Goal: Check status: Check status

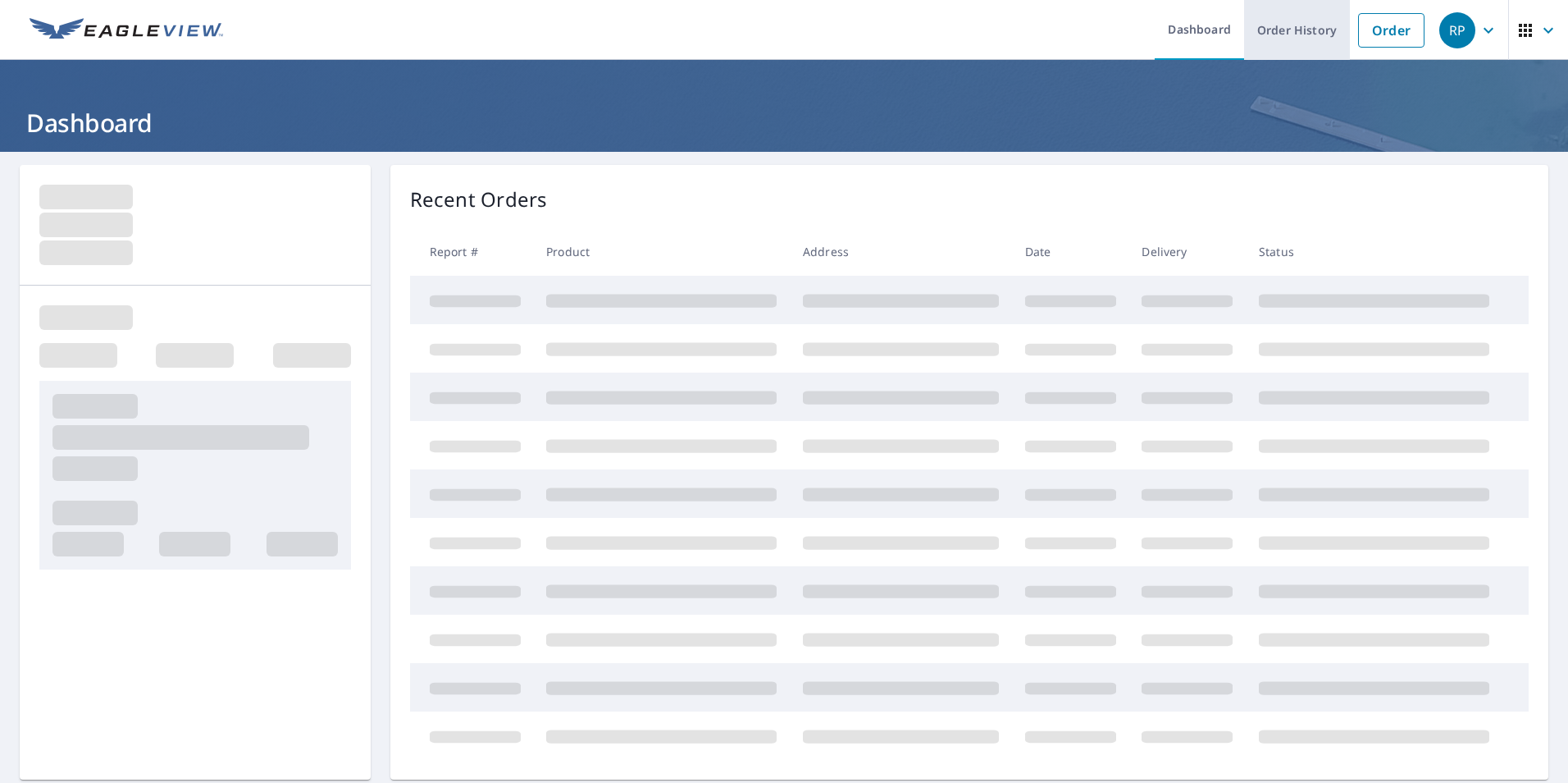
click at [1299, 30] on link "Order History" at bounding box center [1297, 30] width 106 height 60
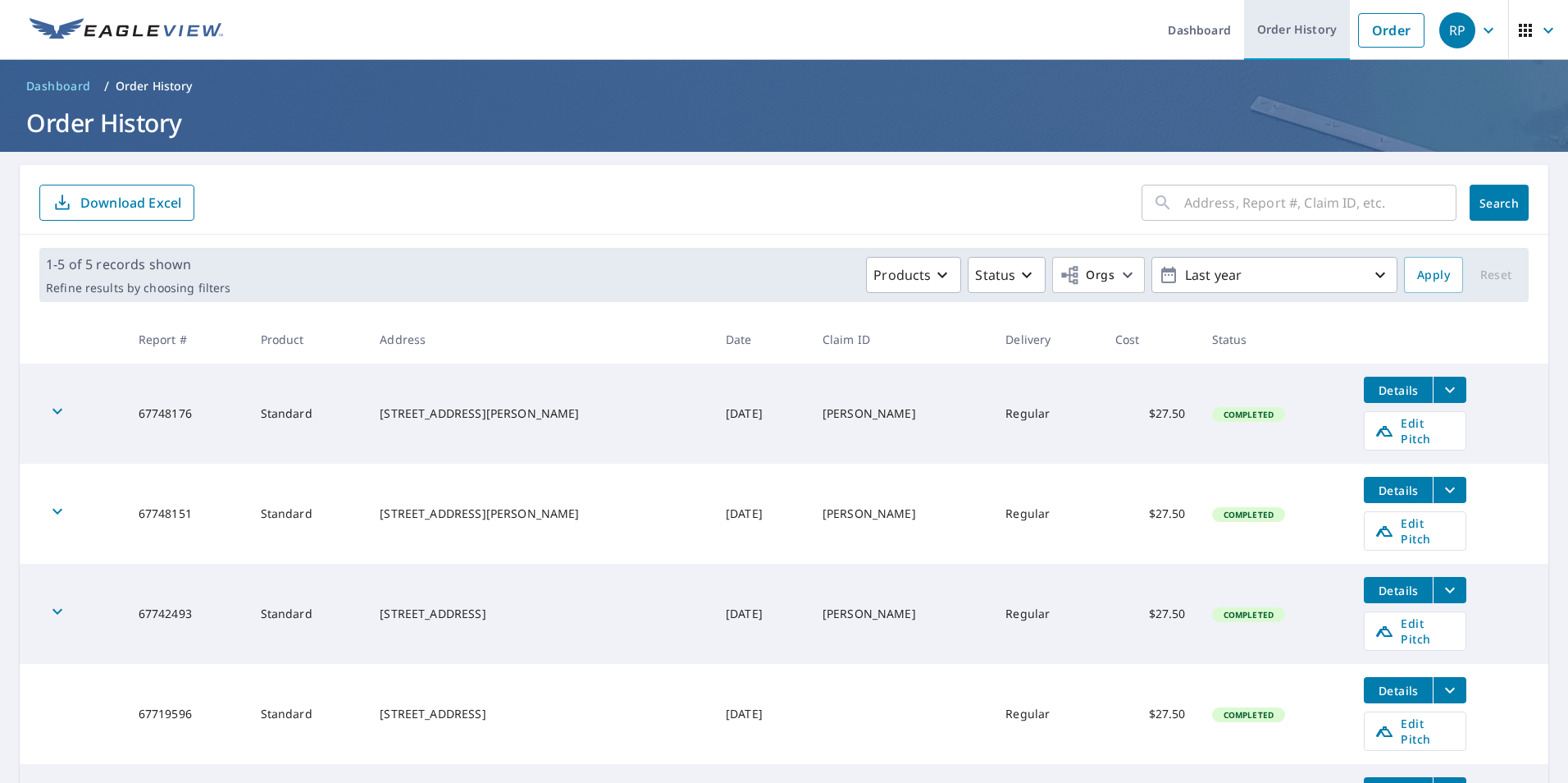
click at [1282, 28] on link "Order History" at bounding box center [1297, 30] width 106 height 60
click at [1273, 36] on link "Order History" at bounding box center [1297, 30] width 106 height 60
click at [1284, 19] on link "Order History" at bounding box center [1297, 30] width 106 height 60
click at [1388, 35] on link "Order" at bounding box center [1391, 30] width 66 height 35
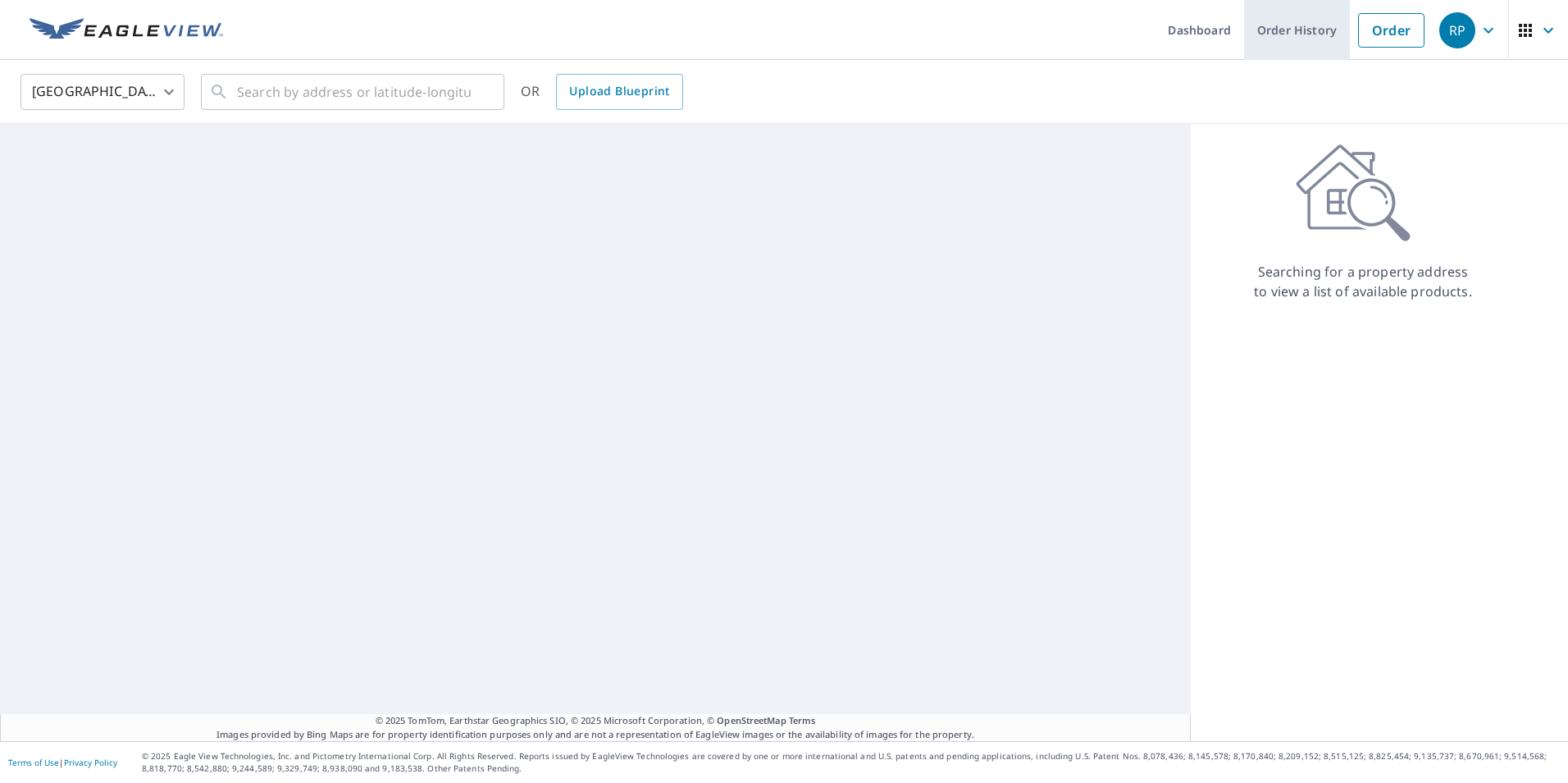
click at [1281, 34] on link "Order History" at bounding box center [1297, 30] width 106 height 60
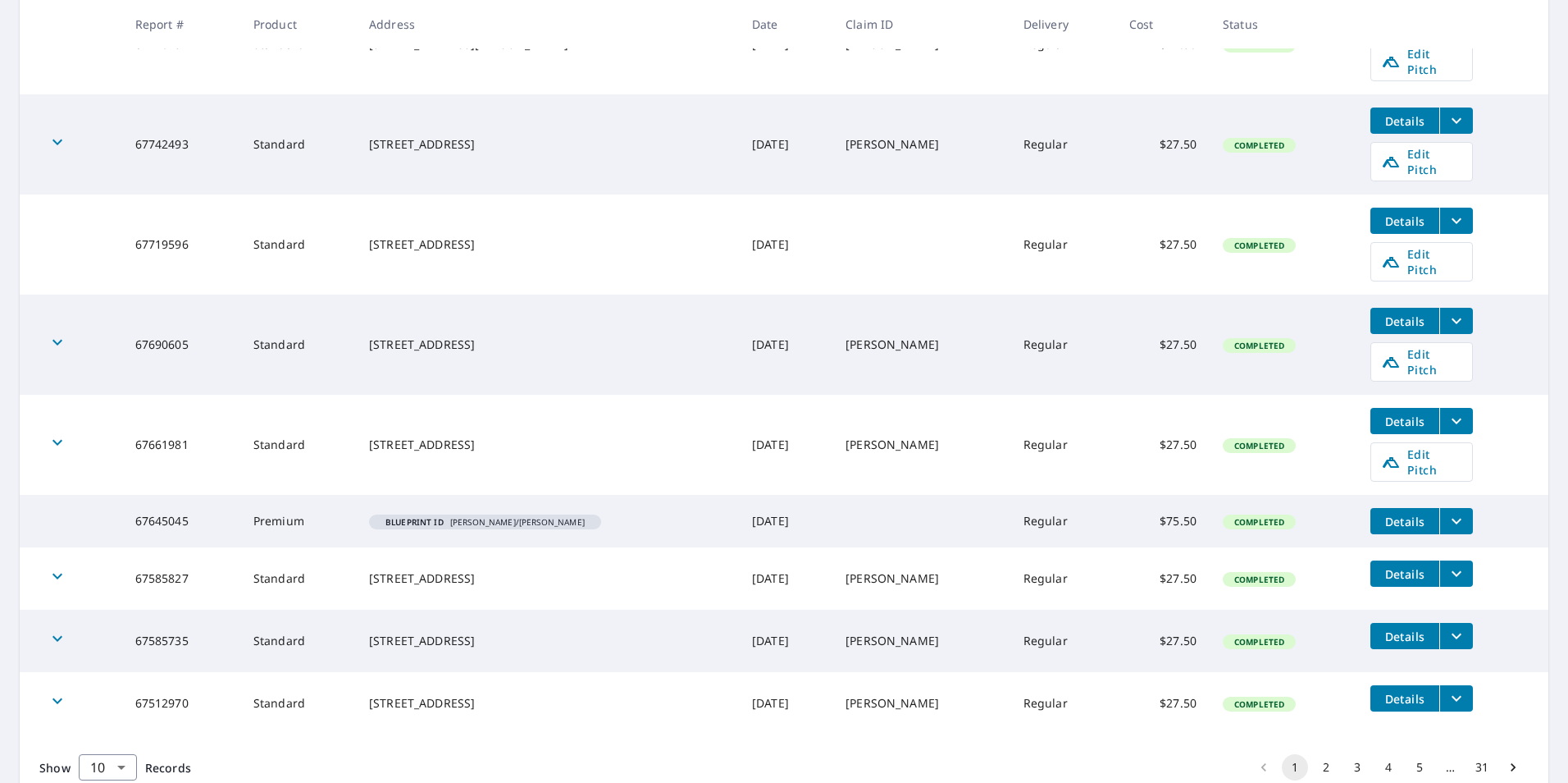
scroll to position [473, 0]
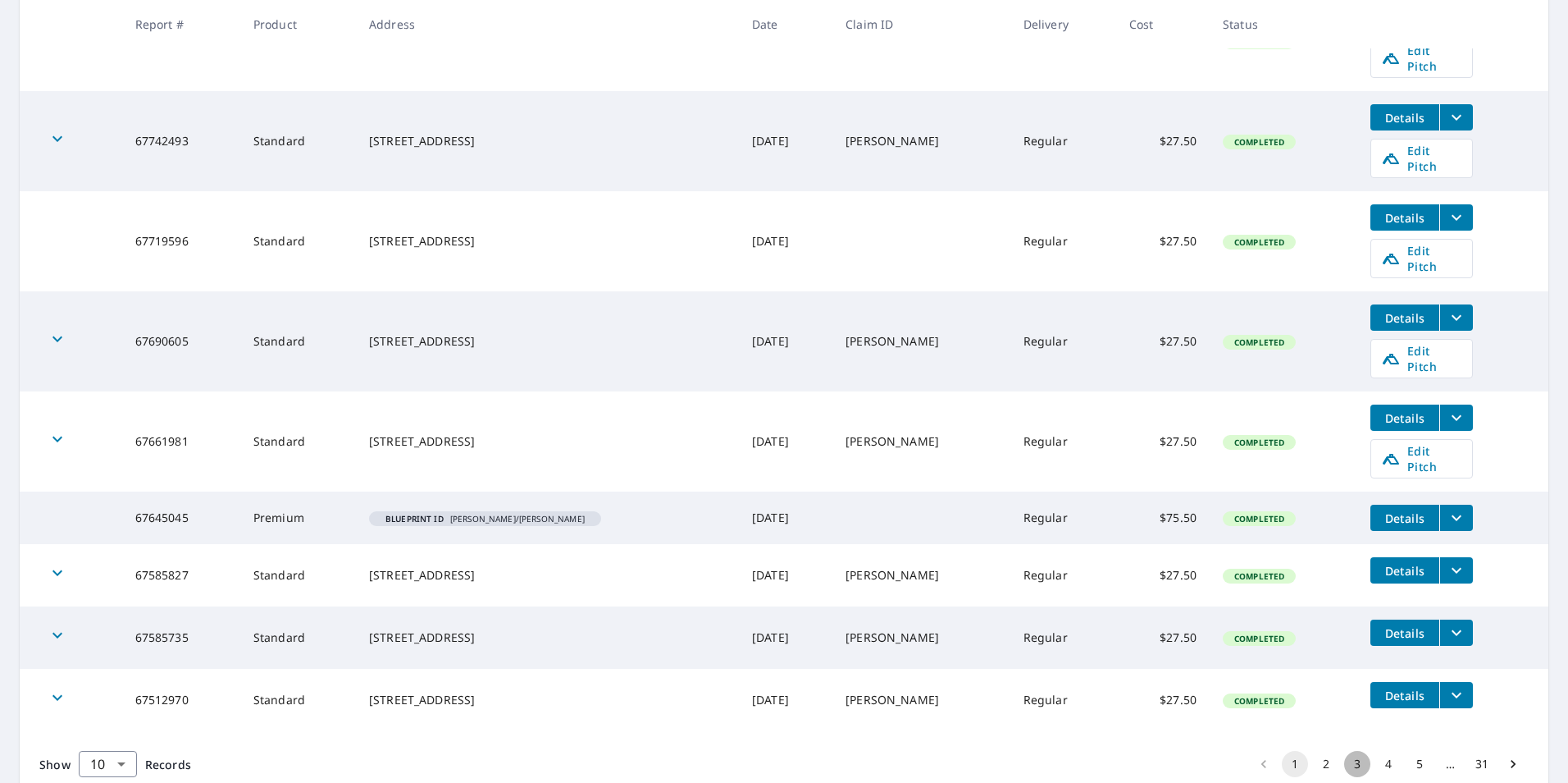
click at [1345, 751] on button "3" at bounding box center [1357, 764] width 27 height 27
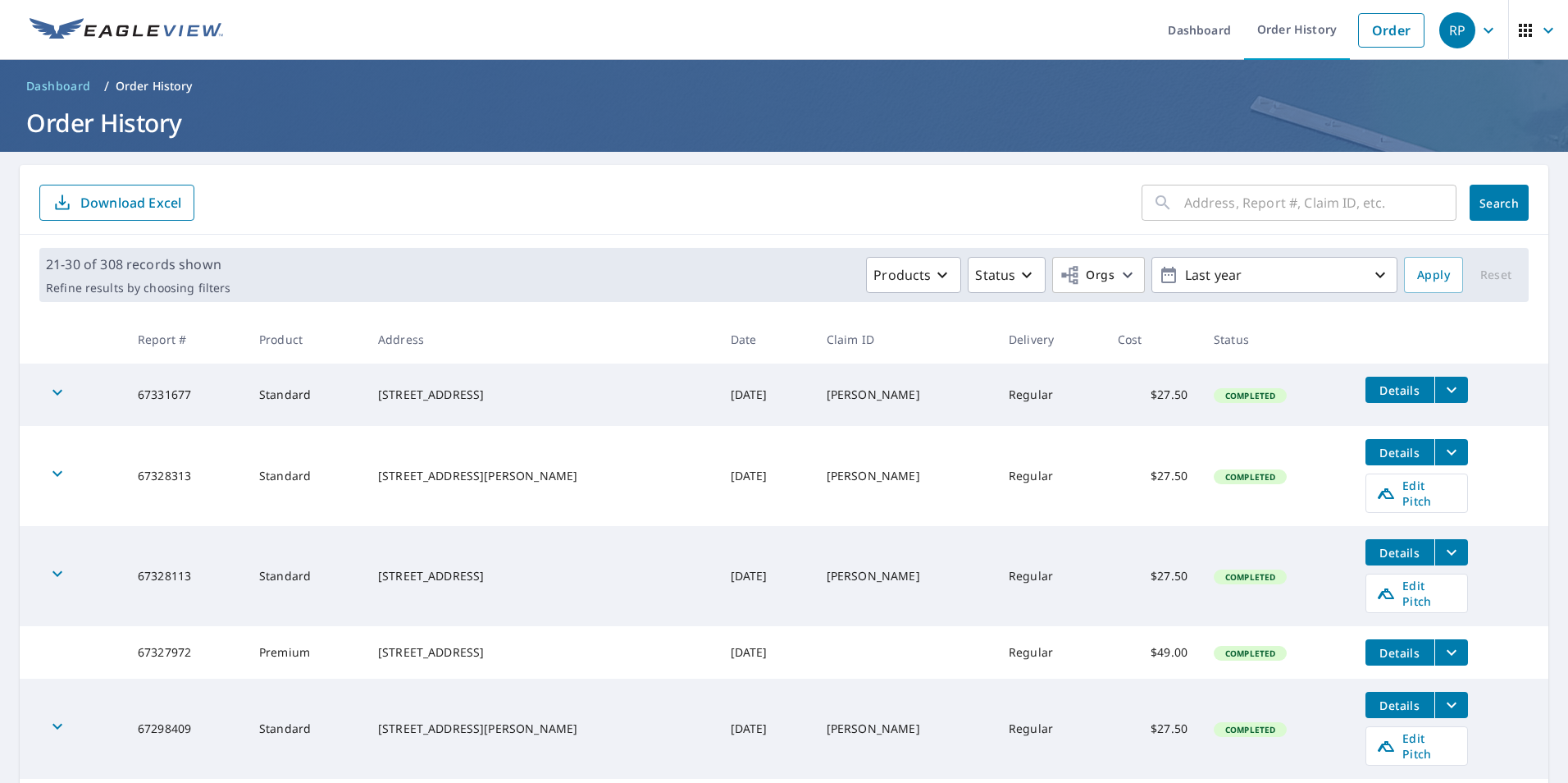
click at [1250, 204] on input "text" at bounding box center [1320, 203] width 272 height 46
type input "66399027"
click at [1483, 208] on span "Search" at bounding box center [1499, 203] width 33 height 16
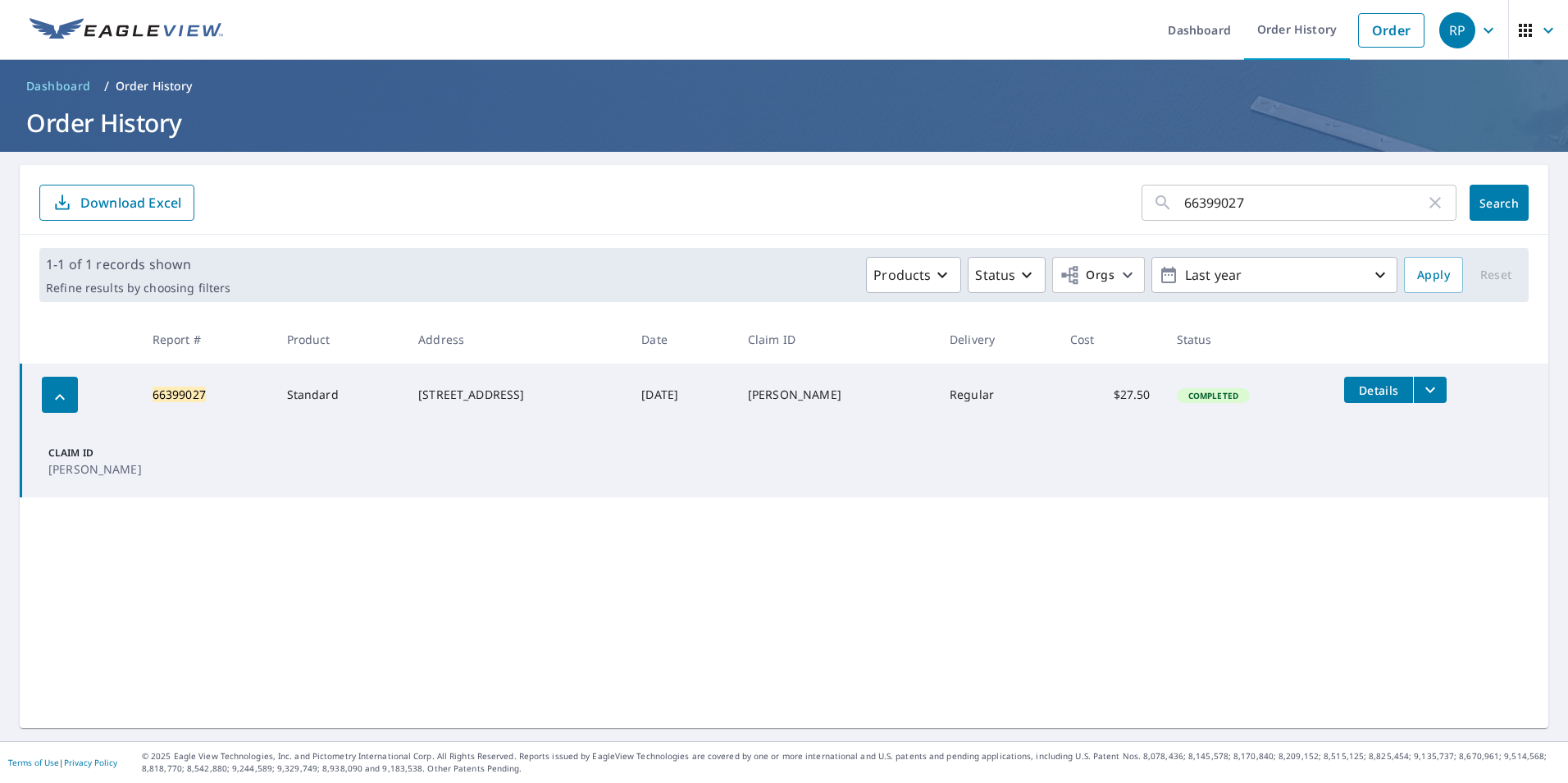
click at [1421, 388] on icon "filesDropdownBtn-66399027" at bounding box center [1430, 390] width 20 height 20
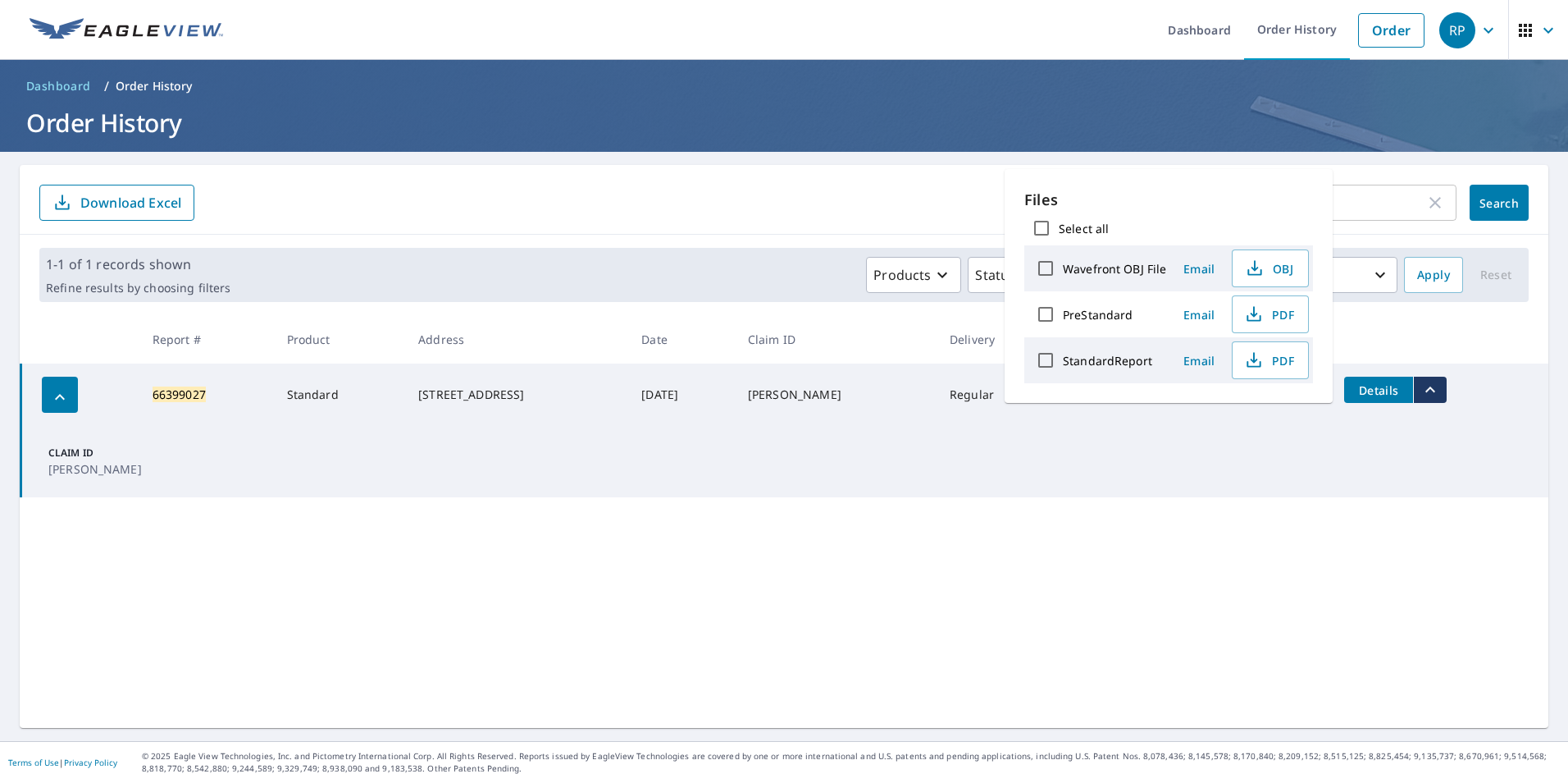
click at [1202, 462] on td "Claim ID [PERSON_NAME]" at bounding box center [785, 461] width 1527 height 71
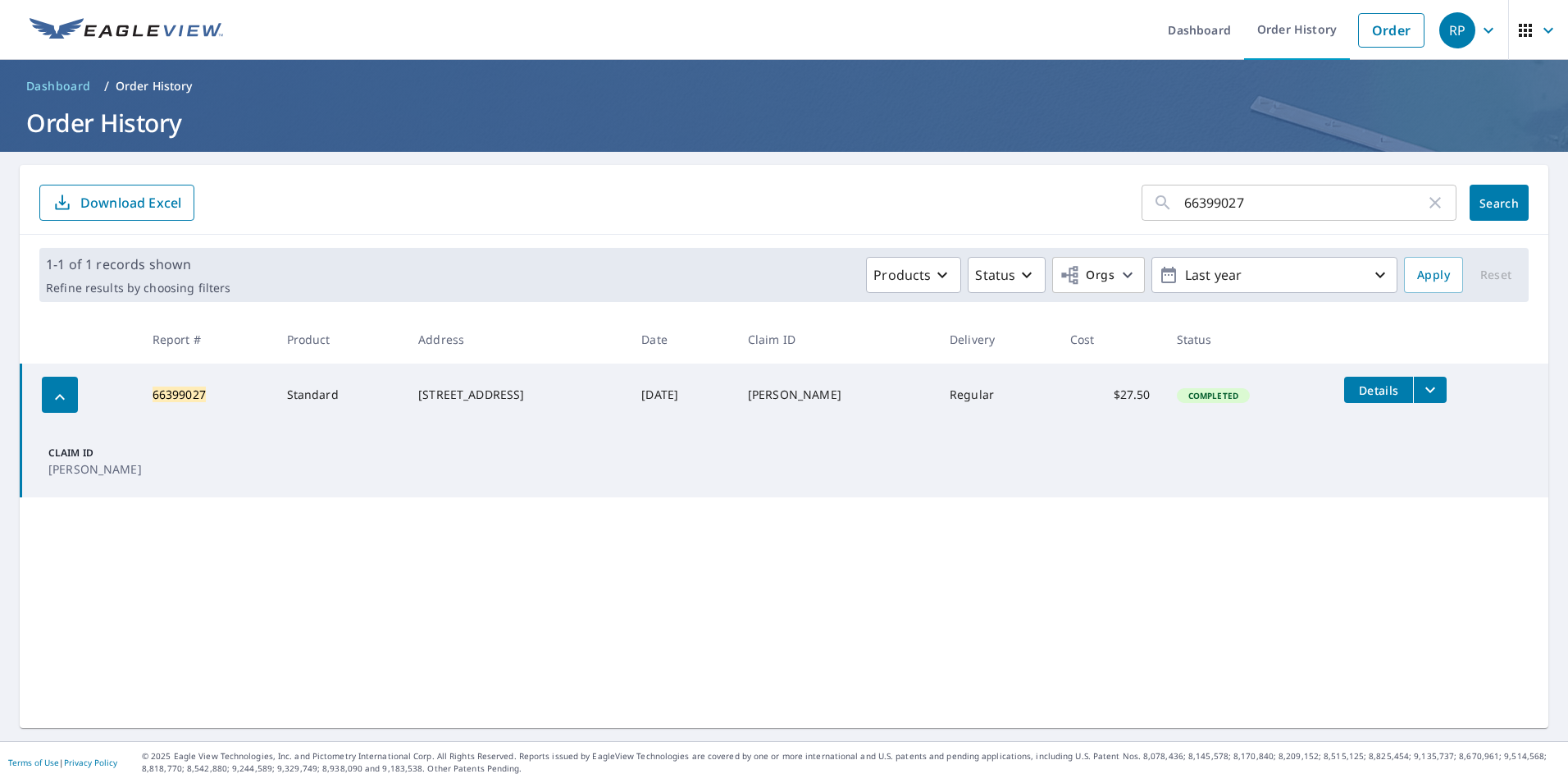
click at [1375, 382] on span "Details" at bounding box center [1379, 390] width 49 height 16
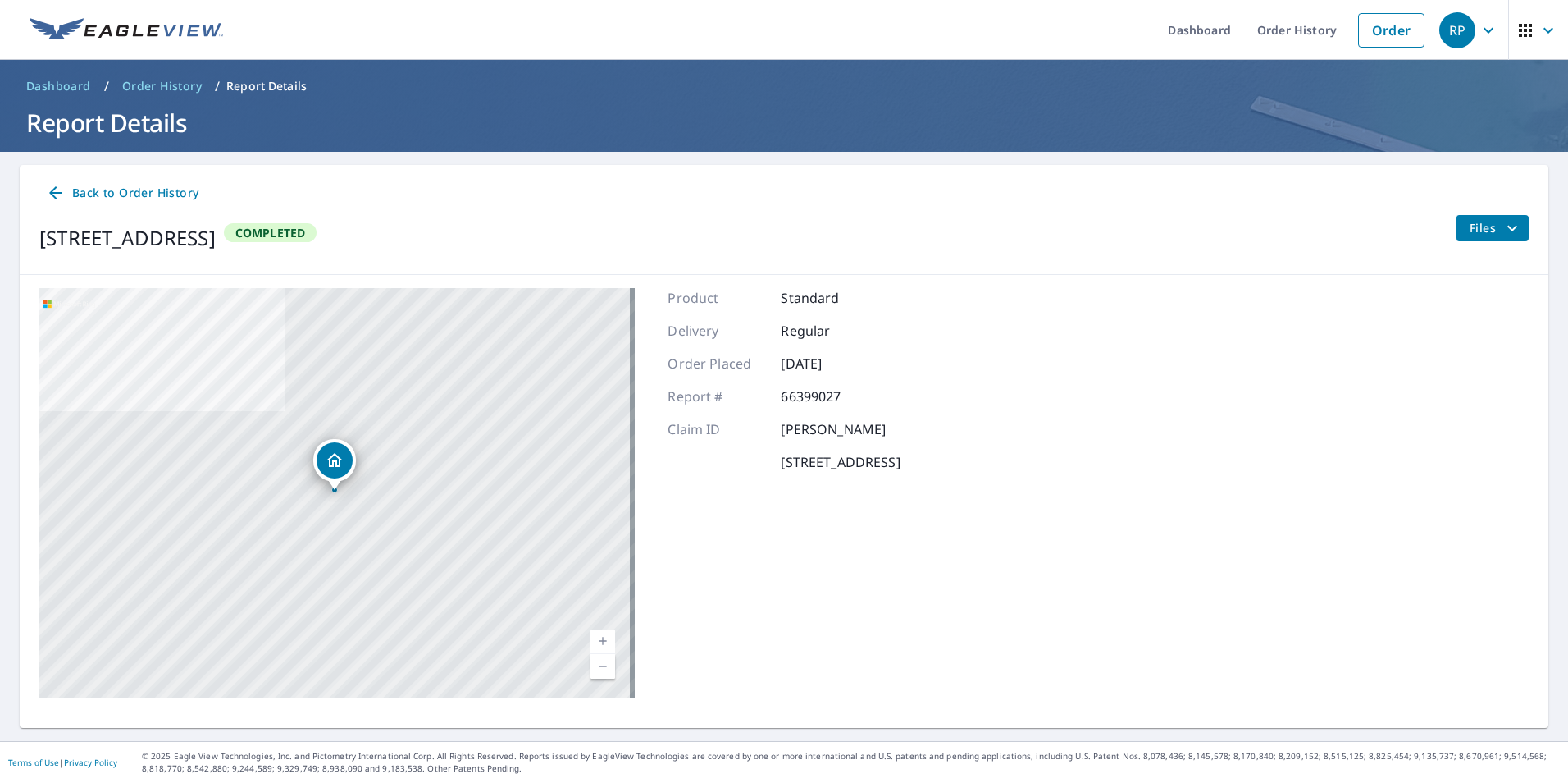
click at [1506, 226] on icon "filesDropdownBtn-66399027" at bounding box center [1513, 229] width 20 height 20
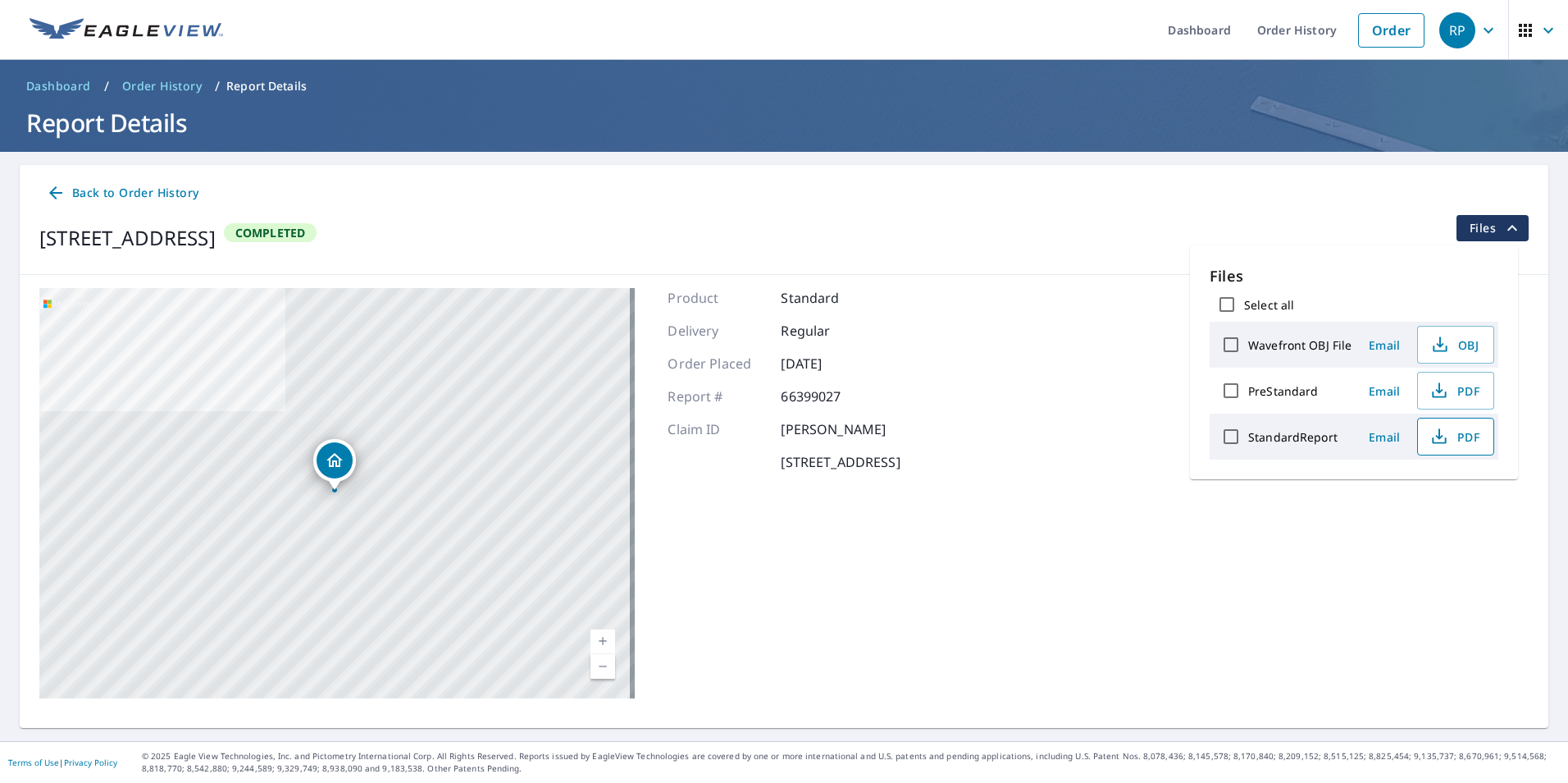
click at [1471, 435] on span "PDF" at bounding box center [1453, 437] width 52 height 20
